Goal: Information Seeking & Learning: Learn about a topic

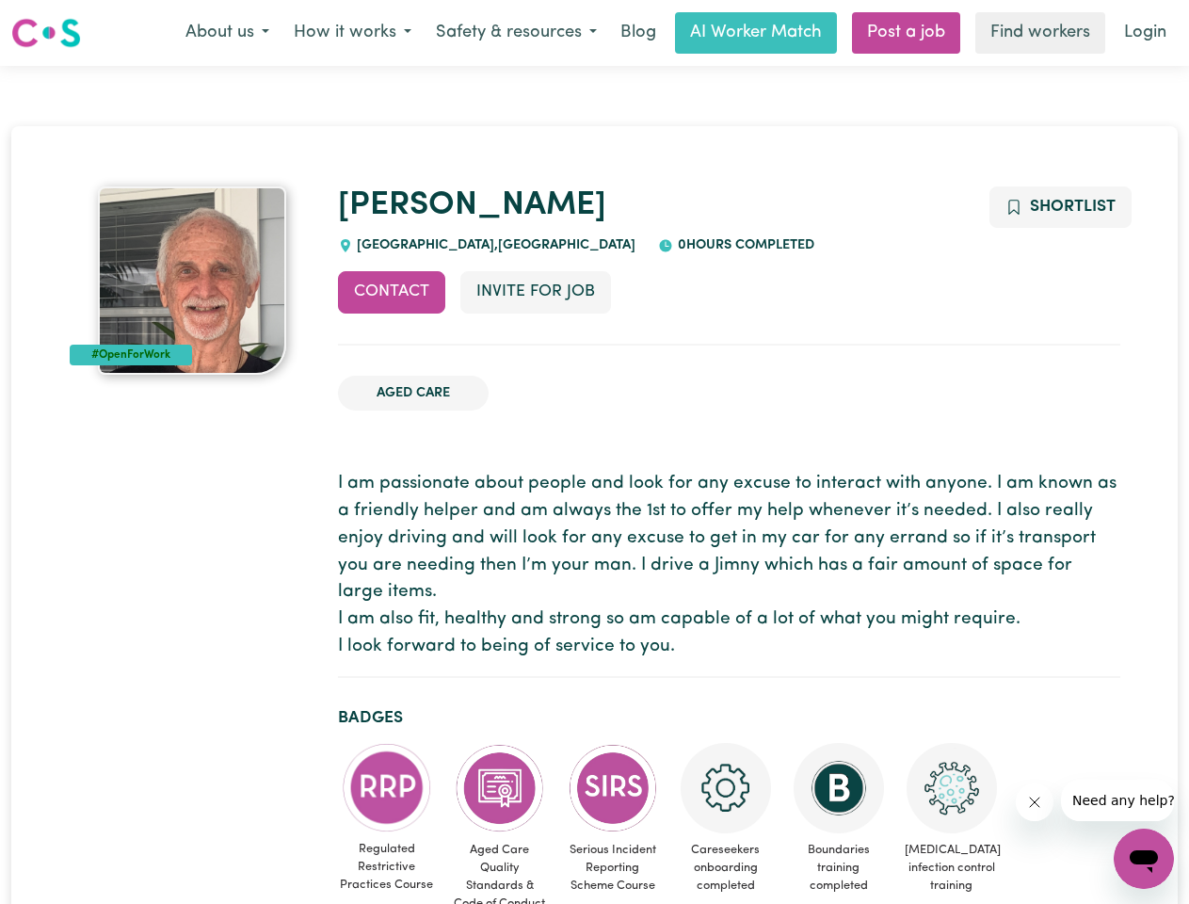
click at [227, 33] on button "About us" at bounding box center [227, 33] width 108 height 40
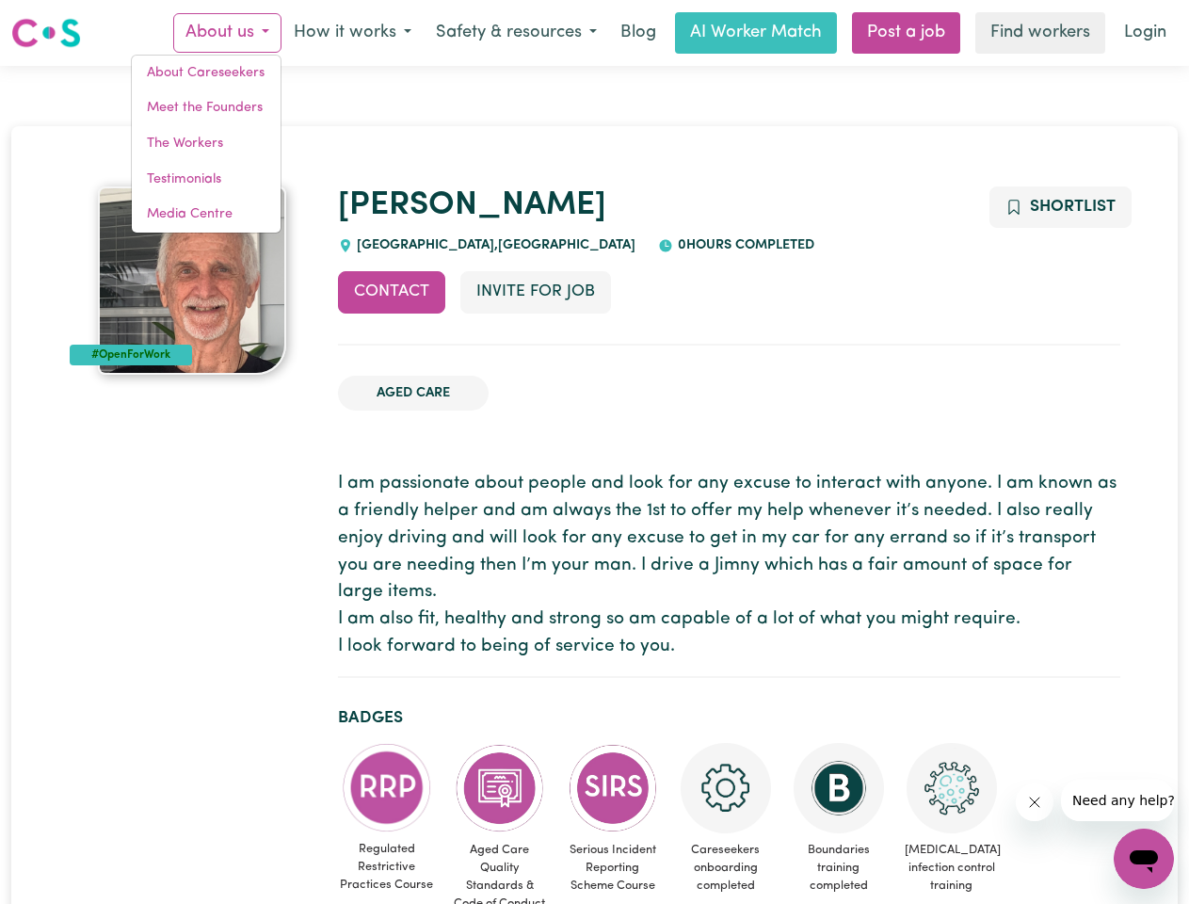
click at [351, 33] on button "How it works" at bounding box center [352, 33] width 142 height 40
click at [515, 33] on button "Safety & resources" at bounding box center [516, 33] width 185 height 40
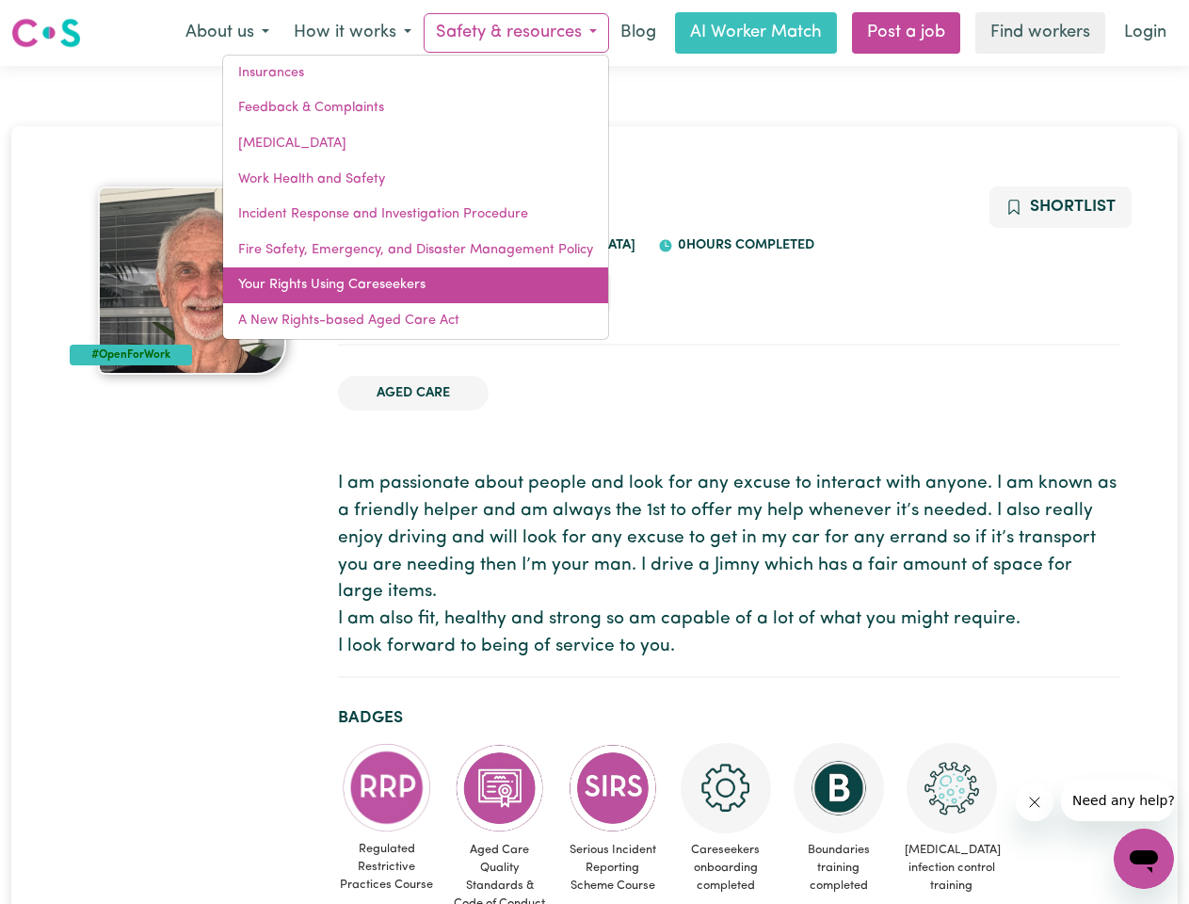
click at [392, 292] on link "Your Rights Using Careseekers" at bounding box center [415, 285] width 385 height 36
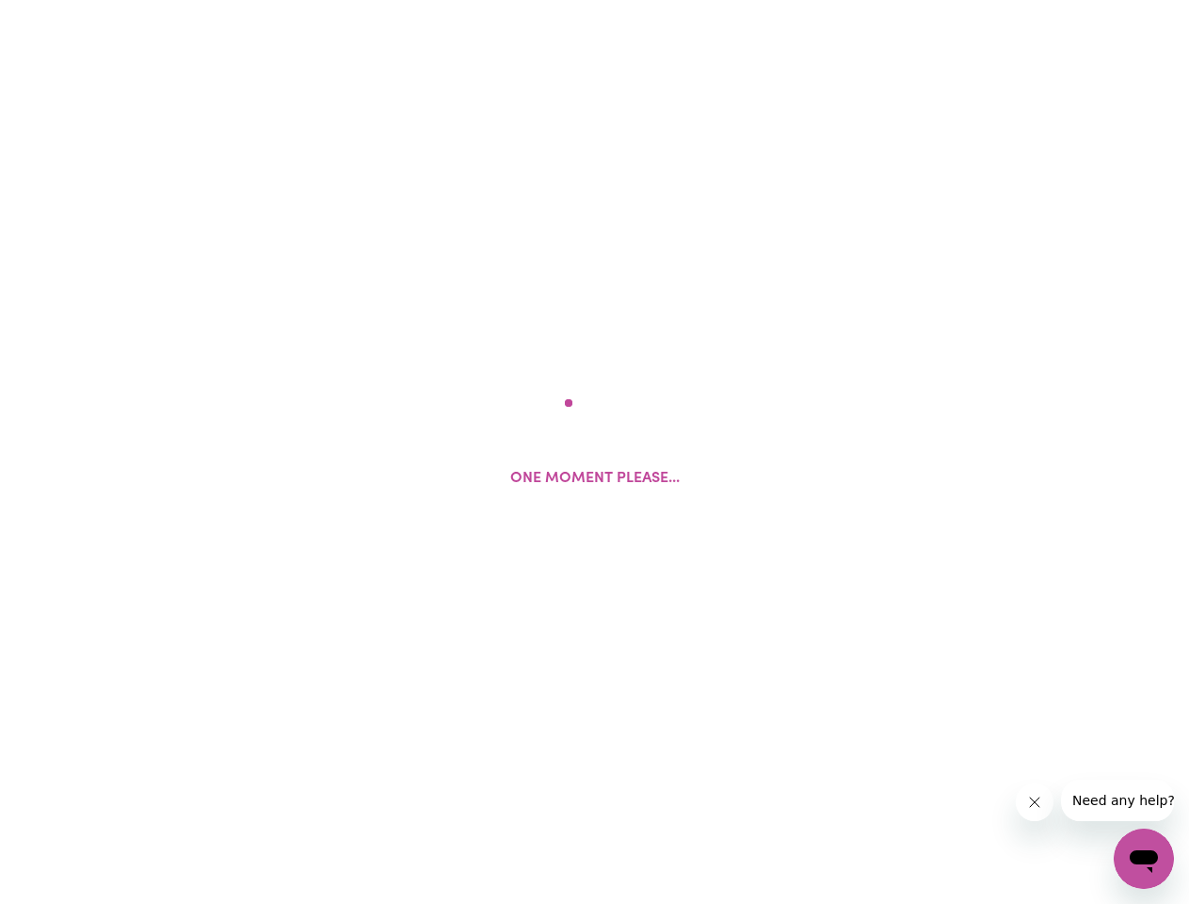
click at [535, 0] on html "One moment please..." at bounding box center [594, 0] width 1189 height 0
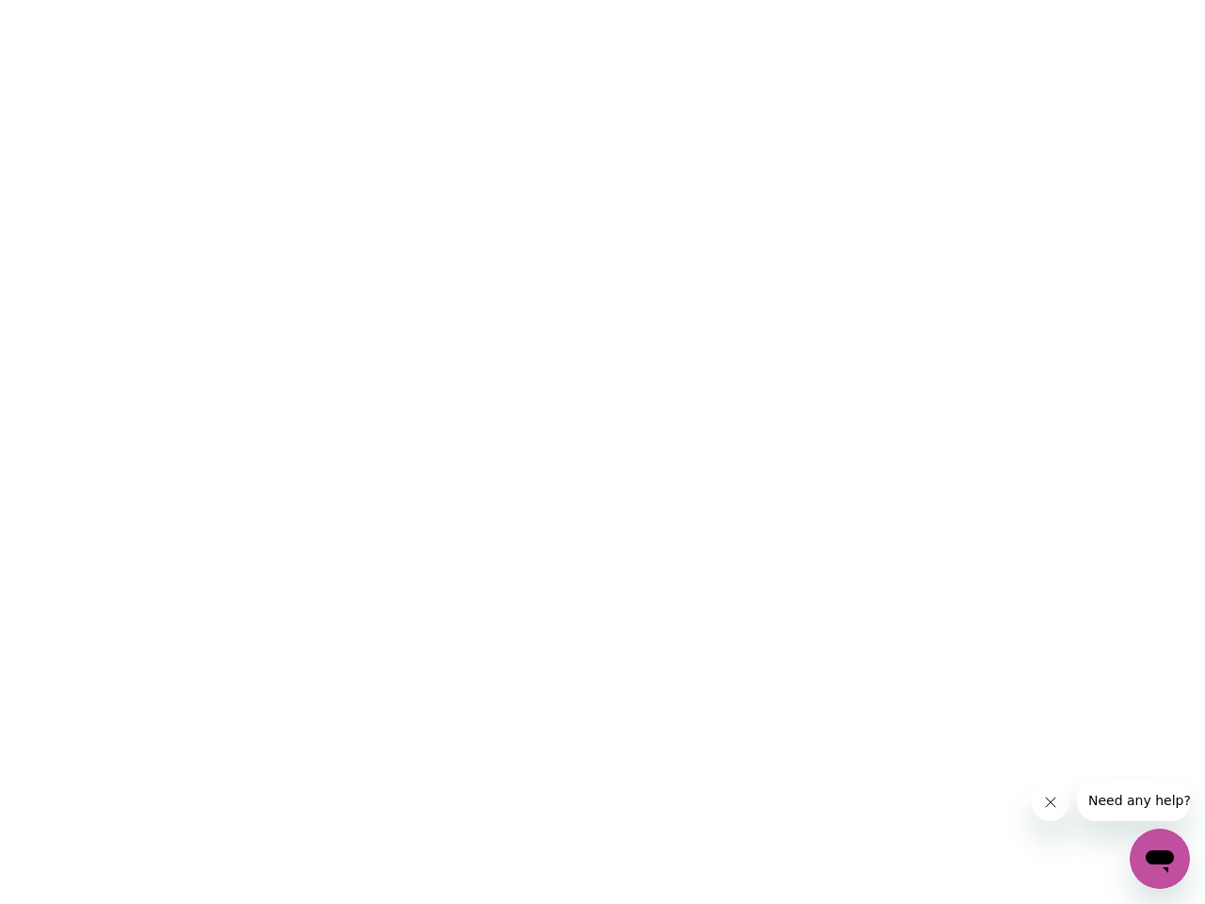
click at [1059, 0] on html at bounding box center [602, 0] width 1205 height 0
click at [387, 0] on html at bounding box center [602, 0] width 1205 height 0
click at [500, 0] on html at bounding box center [602, 0] width 1205 height 0
